Goal: Information Seeking & Learning: Learn about a topic

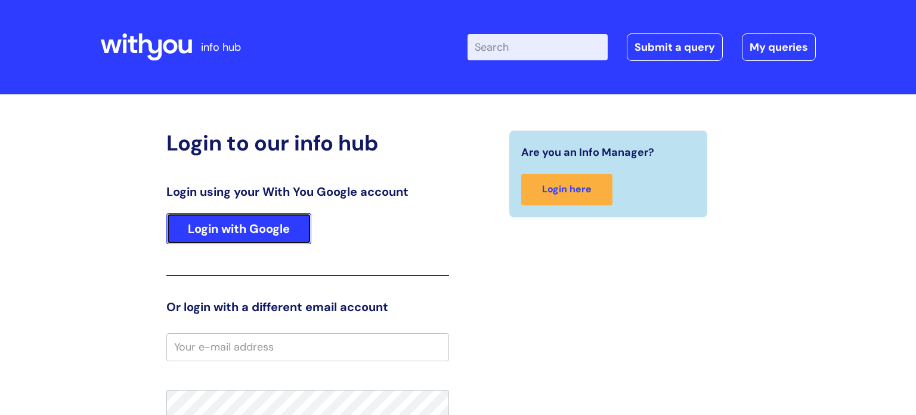
click at [280, 236] on link "Login with Google" at bounding box center [238, 228] width 145 height 31
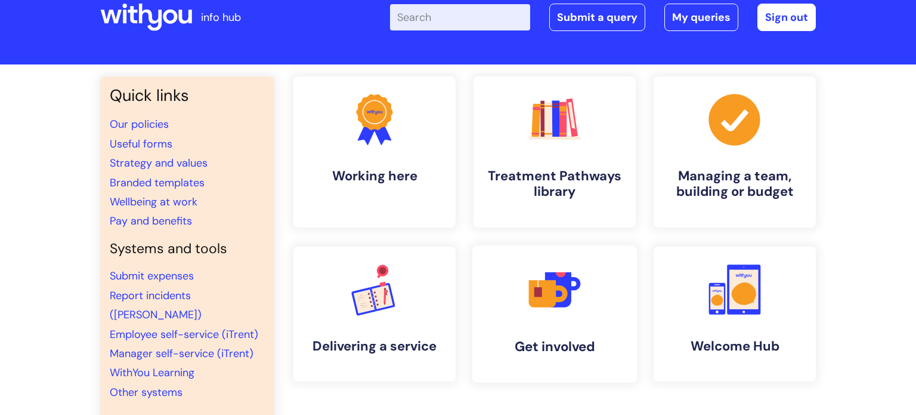
scroll to position [36, 0]
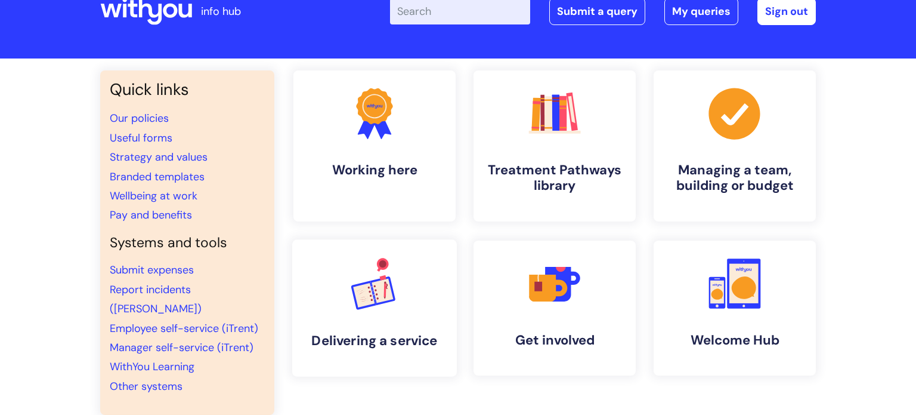
click at [373, 292] on icon at bounding box center [383, 290] width 25 height 29
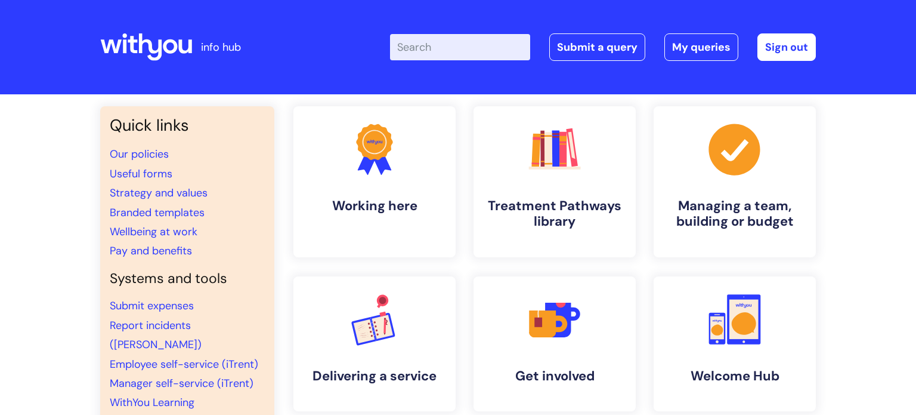
scroll to position [36, 0]
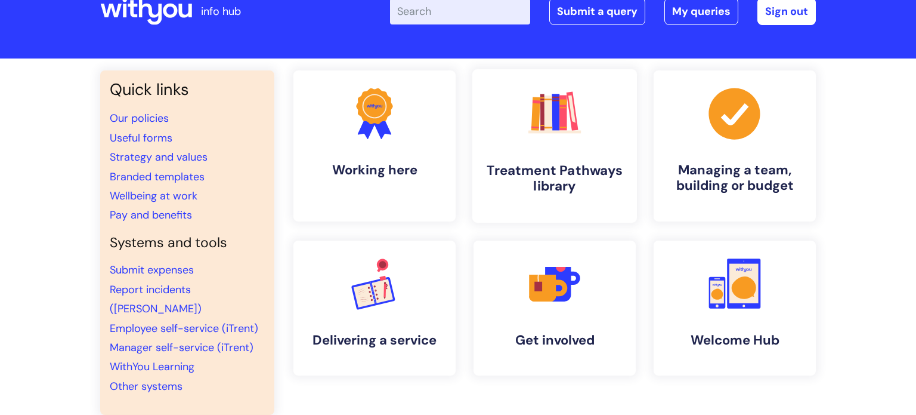
click at [567, 171] on h4 "Treatment Pathways library" at bounding box center [555, 178] width 146 height 32
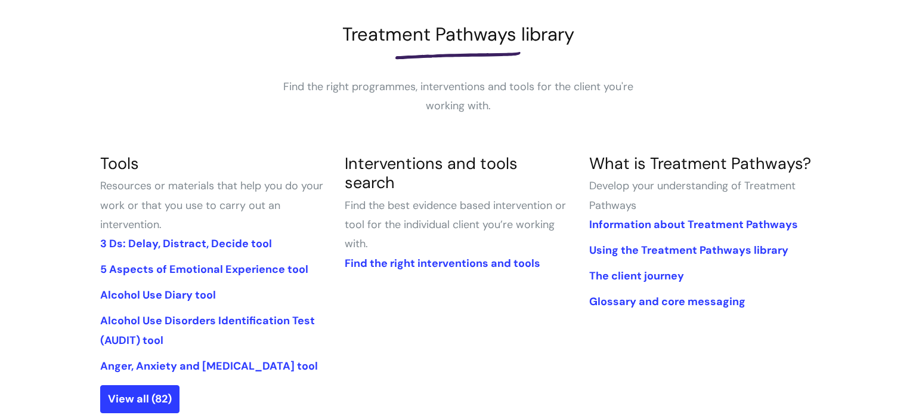
scroll to position [165, 0]
click at [186, 245] on link "3 Ds: Delay, Distract, Decide tool" at bounding box center [186, 243] width 172 height 14
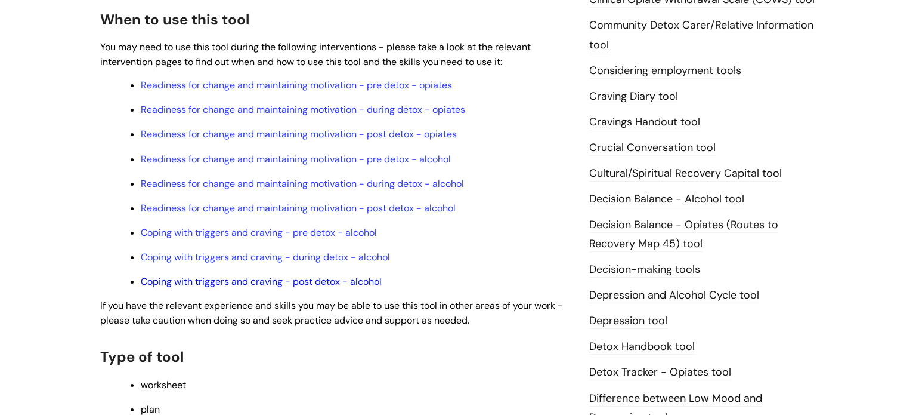
scroll to position [405, 0]
click at [300, 287] on link "Coping with triggers and craving - post detox - alcohol" at bounding box center [261, 280] width 241 height 13
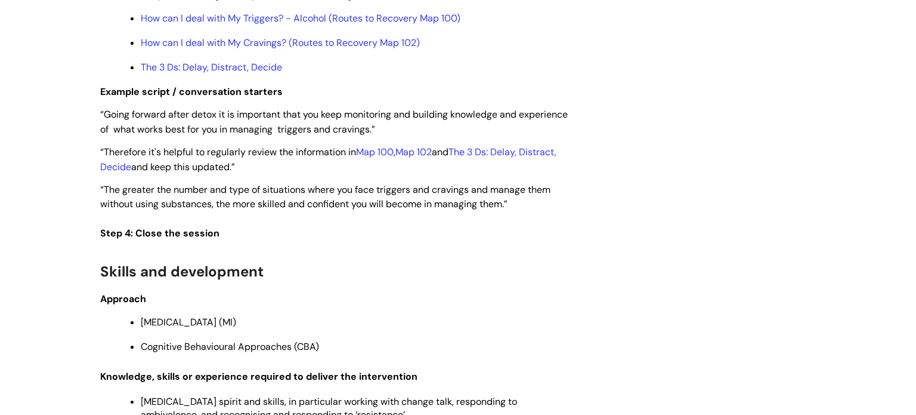
scroll to position [2171, 0]
